Goal: Task Accomplishment & Management: Manage account settings

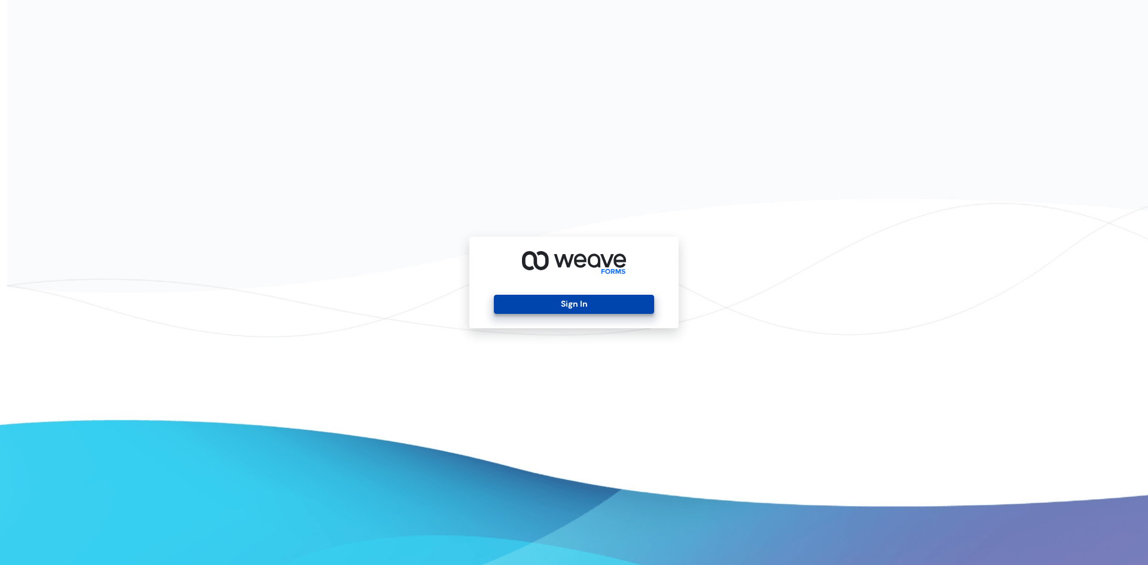
click at [525, 303] on button "Sign In" at bounding box center [574, 304] width 160 height 19
